Goal: Task Accomplishment & Management: Manage account settings

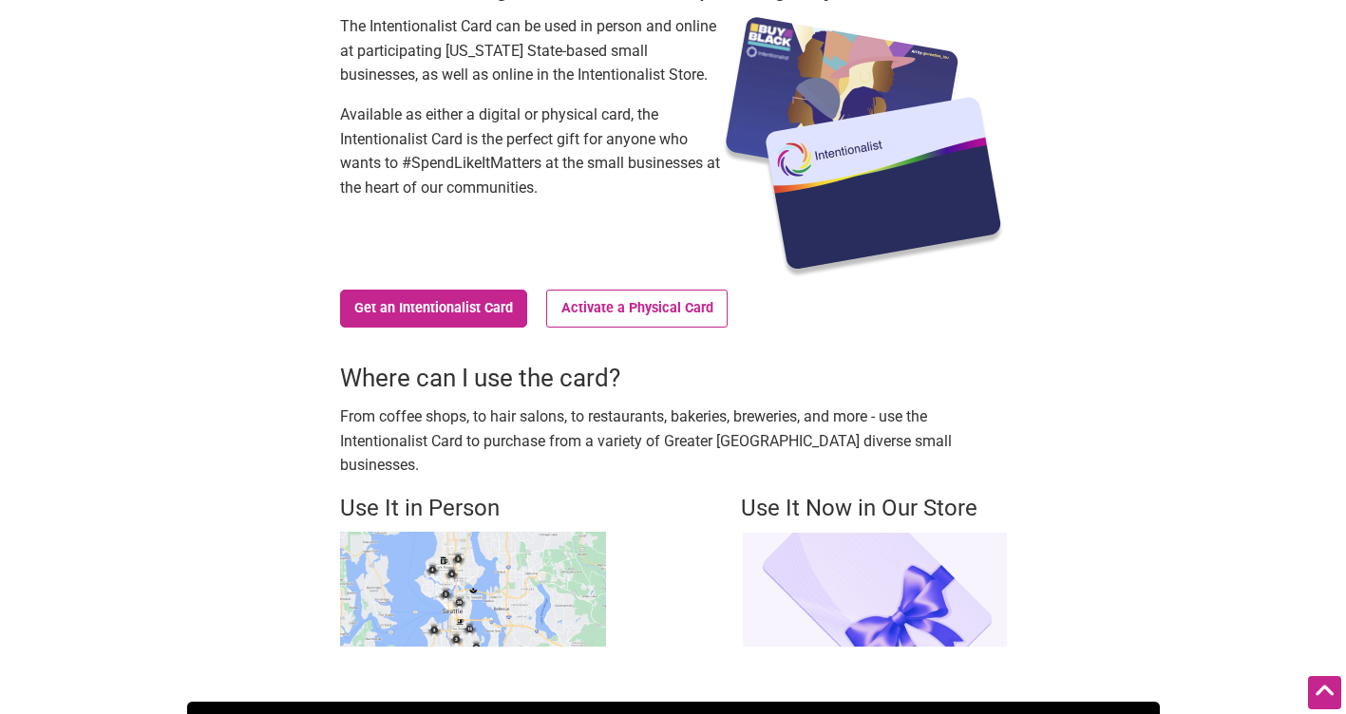
scroll to position [190, 0]
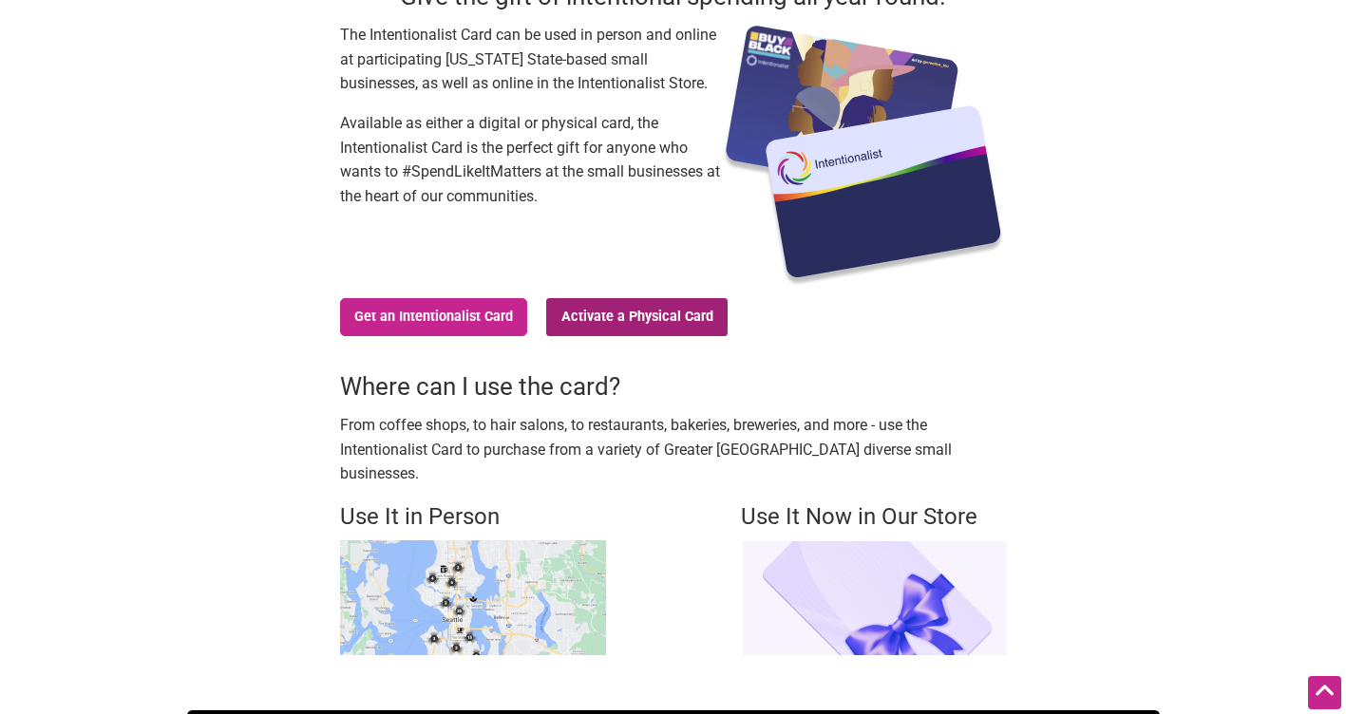
click at [620, 330] on link "Activate a Physical Card" at bounding box center [636, 317] width 181 height 38
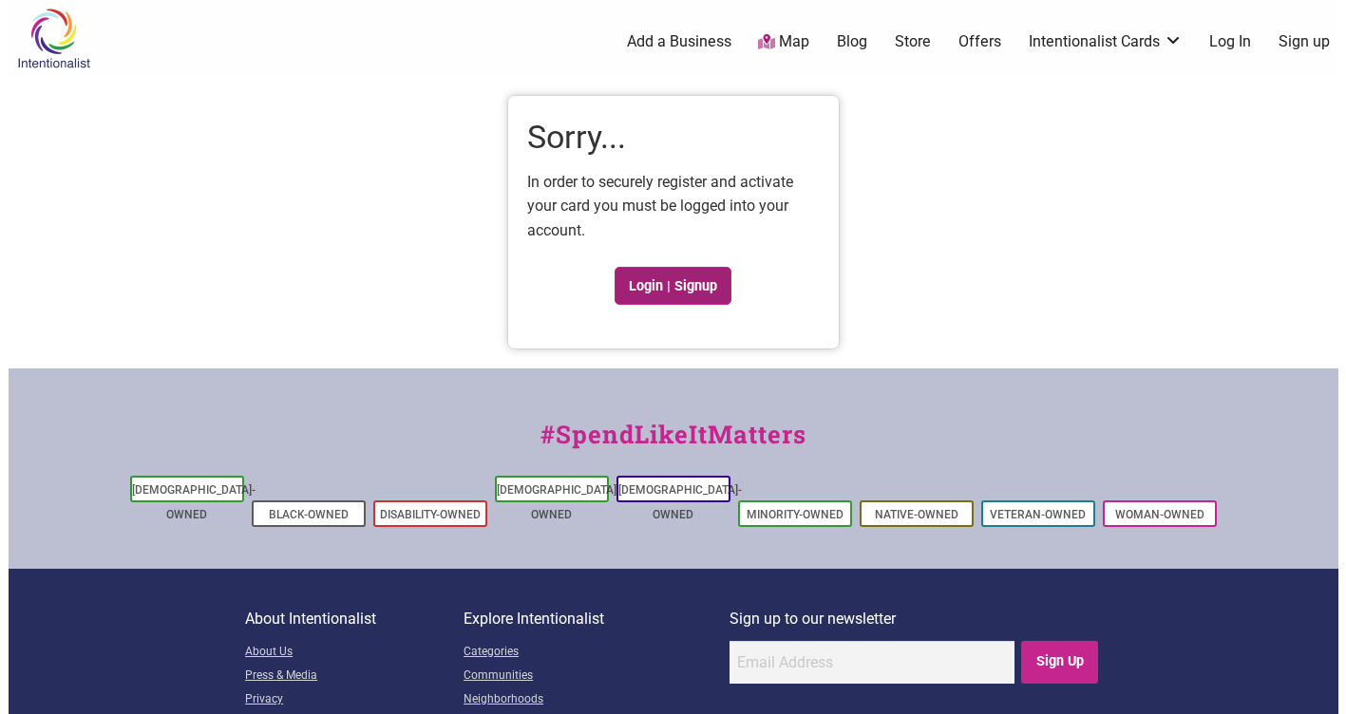
click at [666, 280] on link "Login | Signup" at bounding box center [673, 286] width 118 height 38
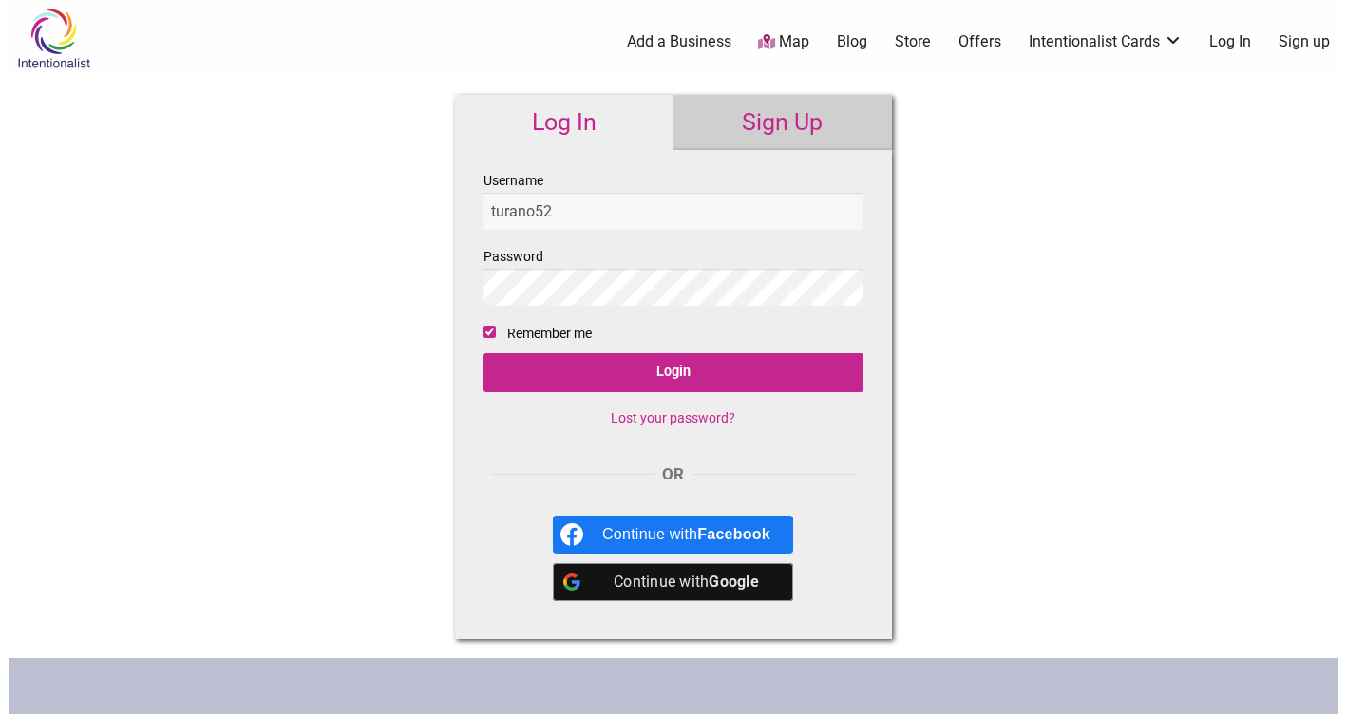
type input "turano52"
click at [483, 353] on input "Login" at bounding box center [673, 372] width 380 height 39
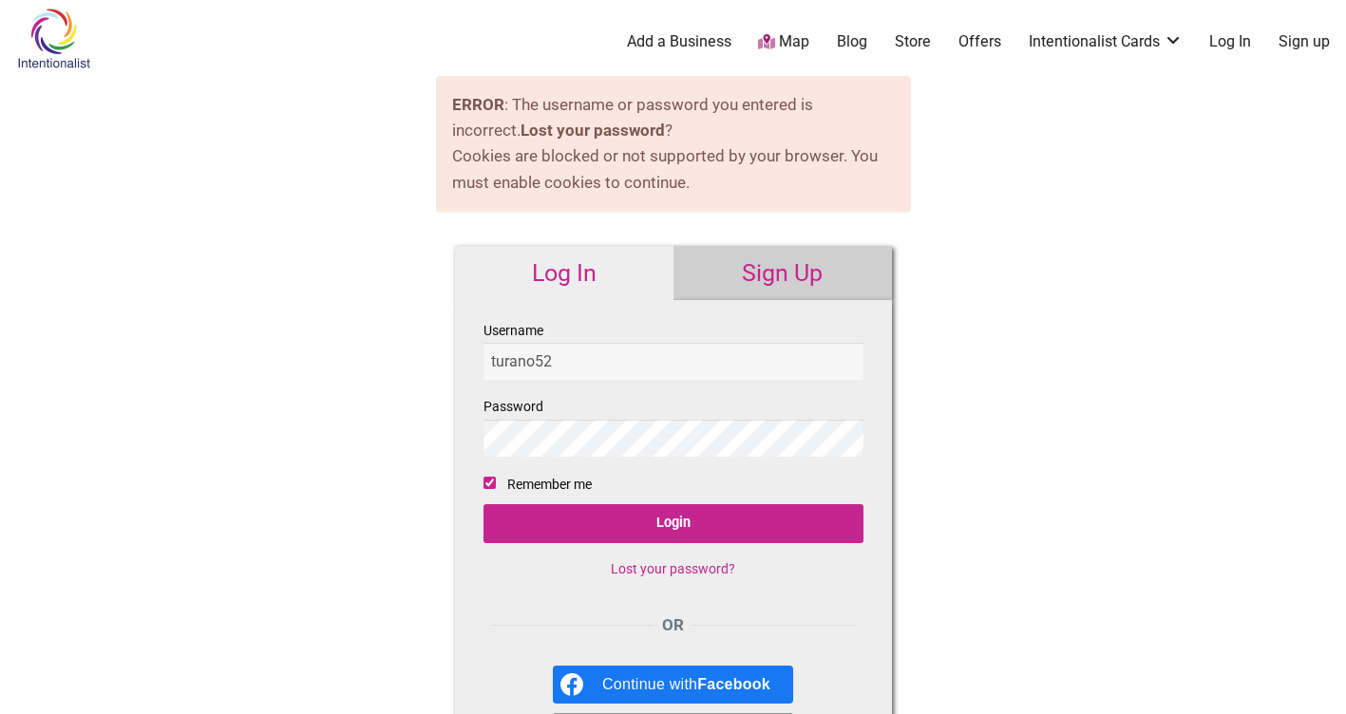
type input "turano52"
click at [483, 504] on input "Login" at bounding box center [673, 523] width 380 height 39
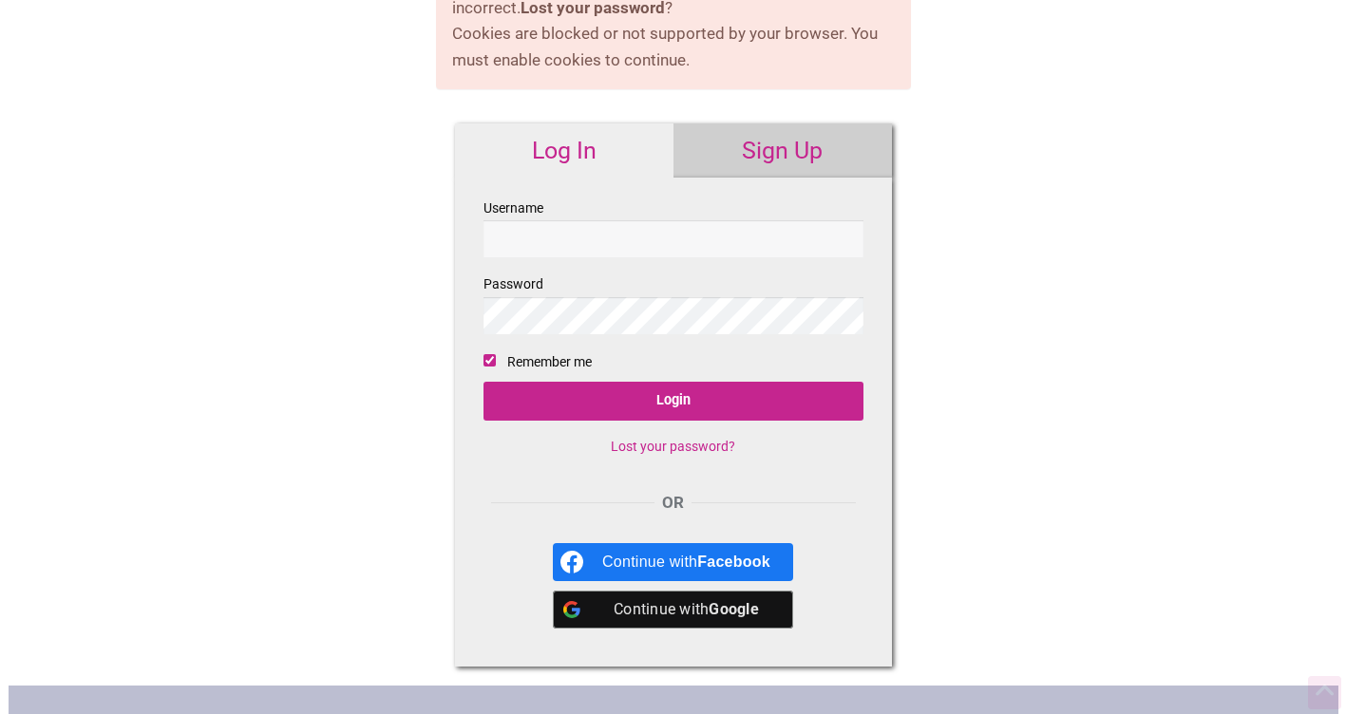
scroll to position [285, 0]
